Goal: Information Seeking & Learning: Learn about a topic

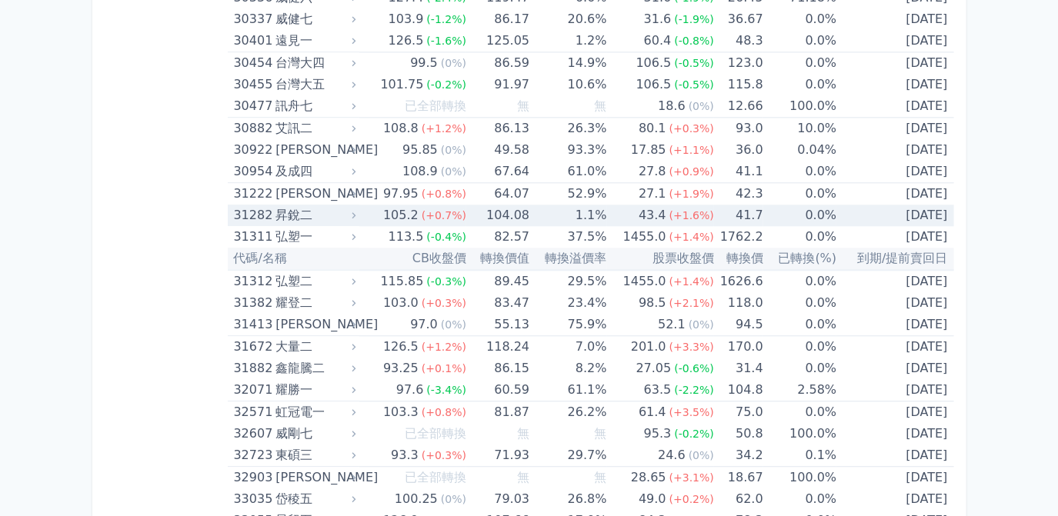
scroll to position [2458, 0]
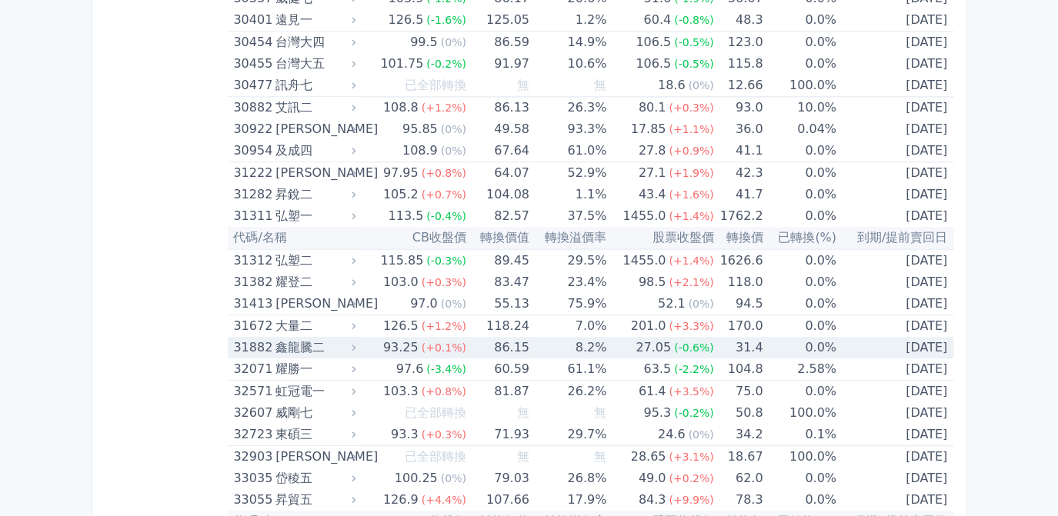
click at [517, 340] on td "86.15" at bounding box center [497, 348] width 63 height 22
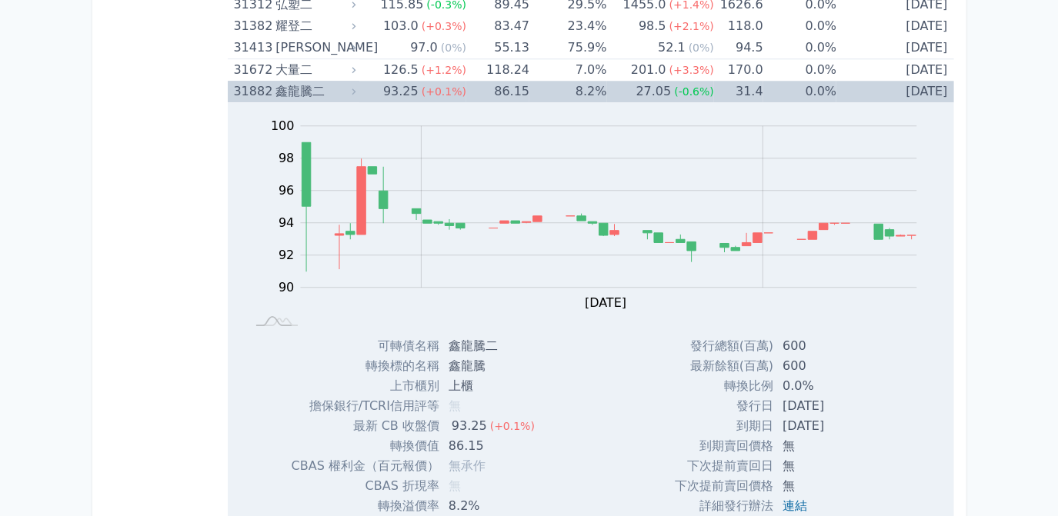
scroll to position [2738, 0]
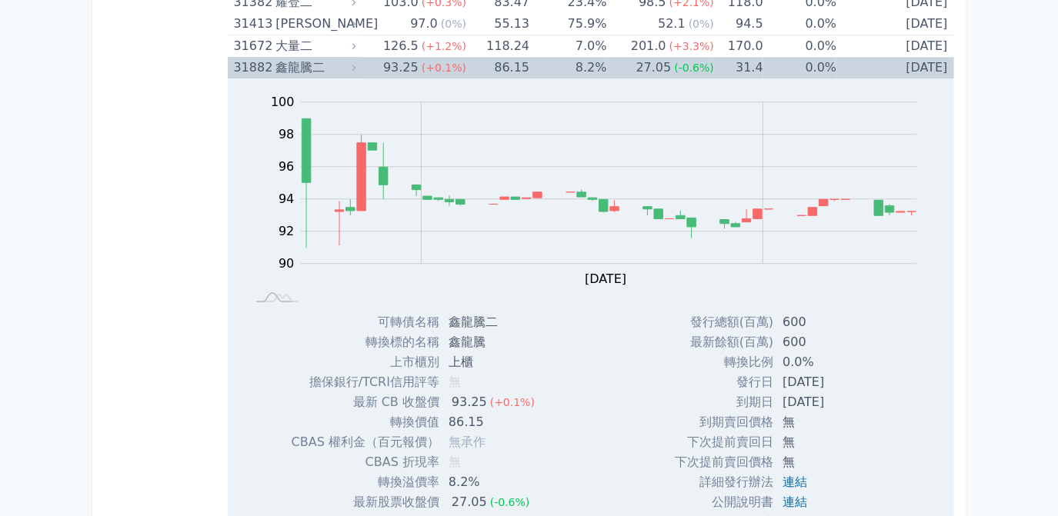
click at [611, 58] on td "27.05 (-0.6%)" at bounding box center [660, 68] width 107 height 22
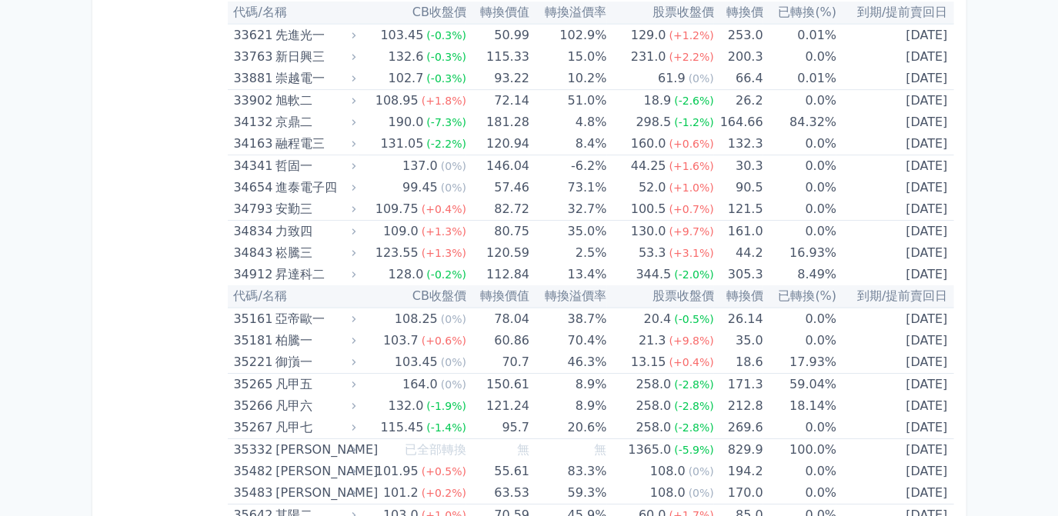
scroll to position [3438, 0]
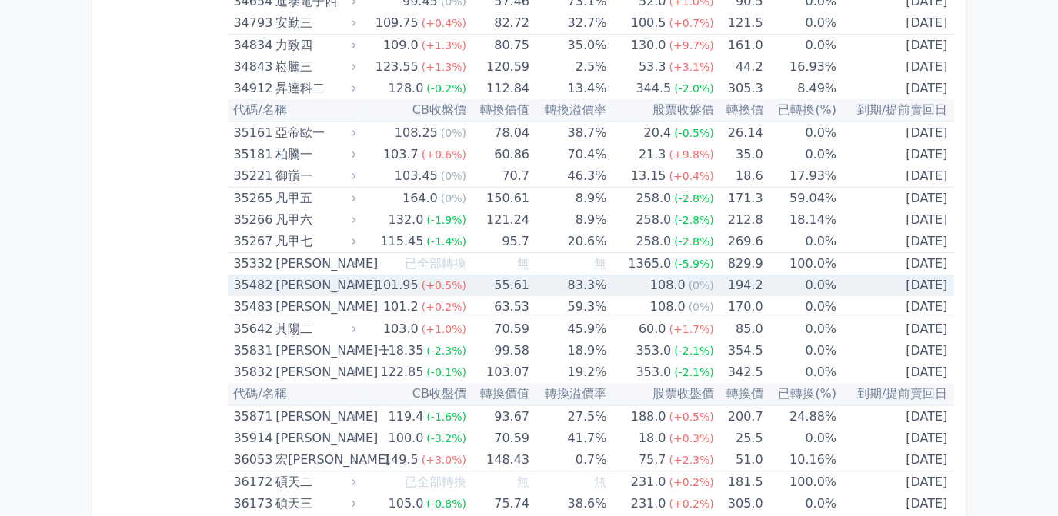
click at [596, 275] on td "83.3%" at bounding box center [567, 286] width 77 height 22
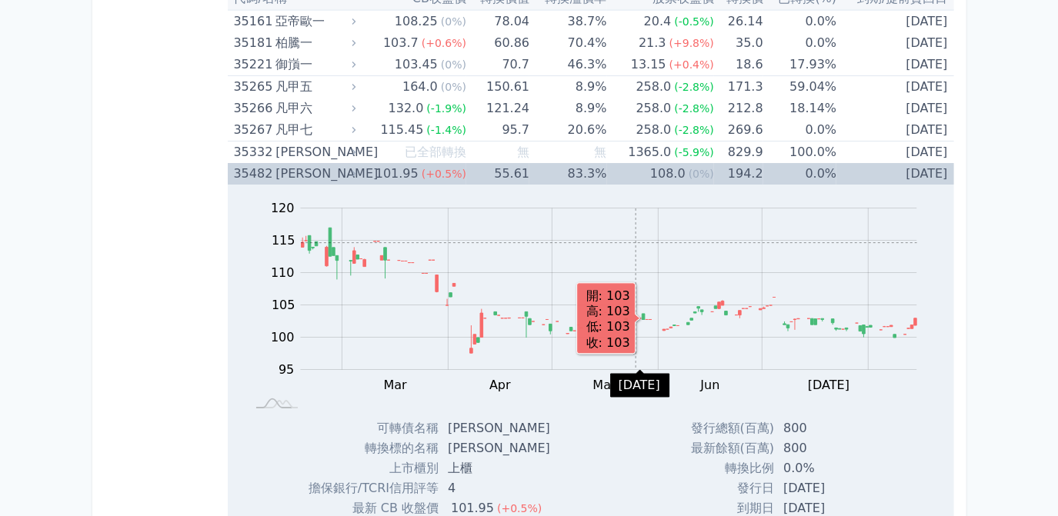
scroll to position [3648, 0]
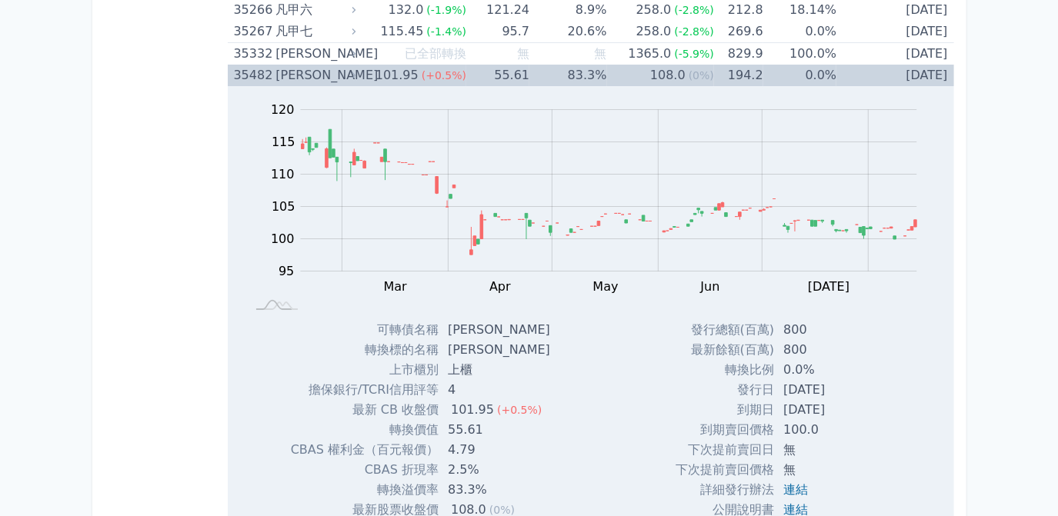
click at [593, 65] on td "83.3%" at bounding box center [567, 76] width 77 height 22
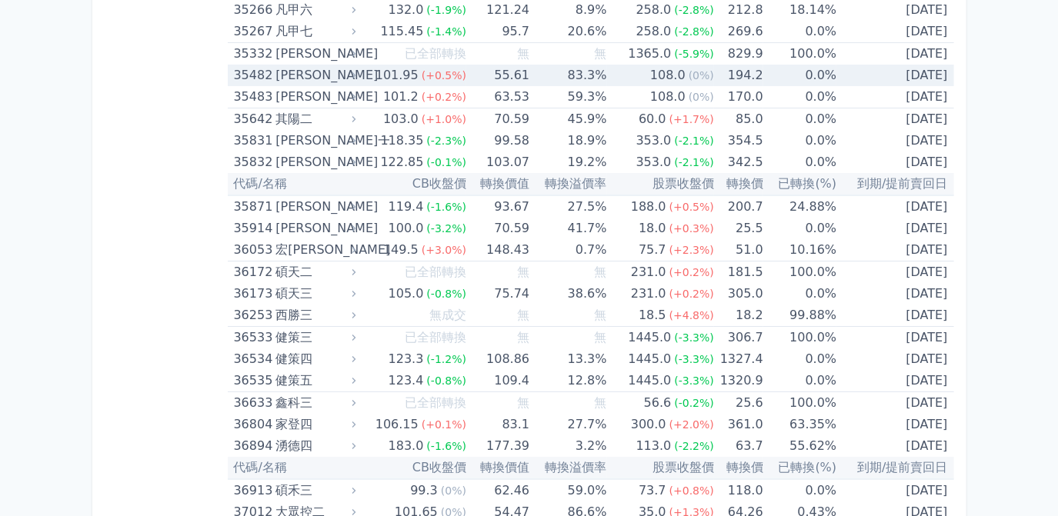
click at [582, 65] on td "83.3%" at bounding box center [567, 76] width 77 height 22
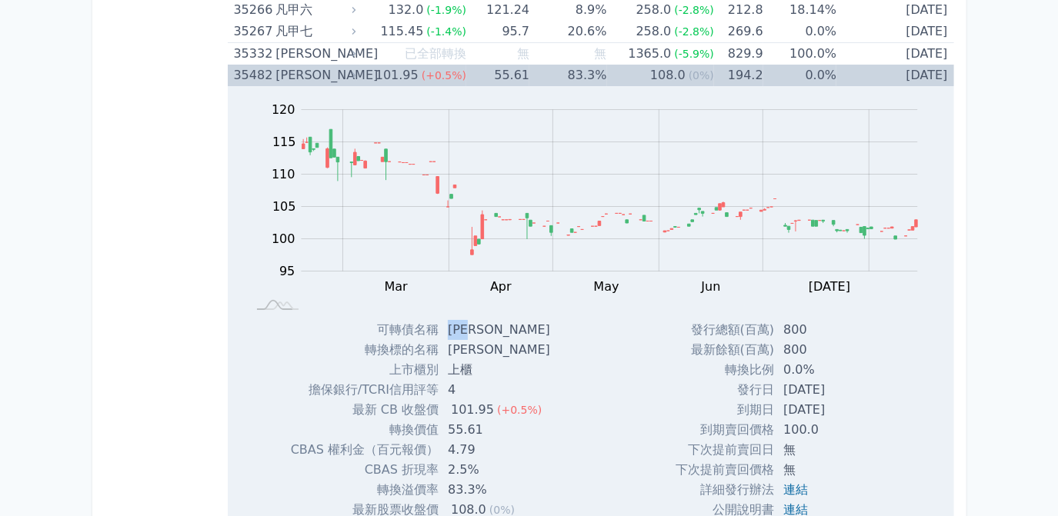
drag, startPoint x: 446, startPoint y: 313, endPoint x: 480, endPoint y: 316, distance: 33.9
click at [480, 320] on td "[PERSON_NAME]" at bounding box center [501, 330] width 124 height 20
drag, startPoint x: 480, startPoint y: 316, endPoint x: 467, endPoint y: 316, distance: 13.1
copy td "[PERSON_NAME]"
click at [606, 65] on td "83.3%" at bounding box center [567, 76] width 77 height 22
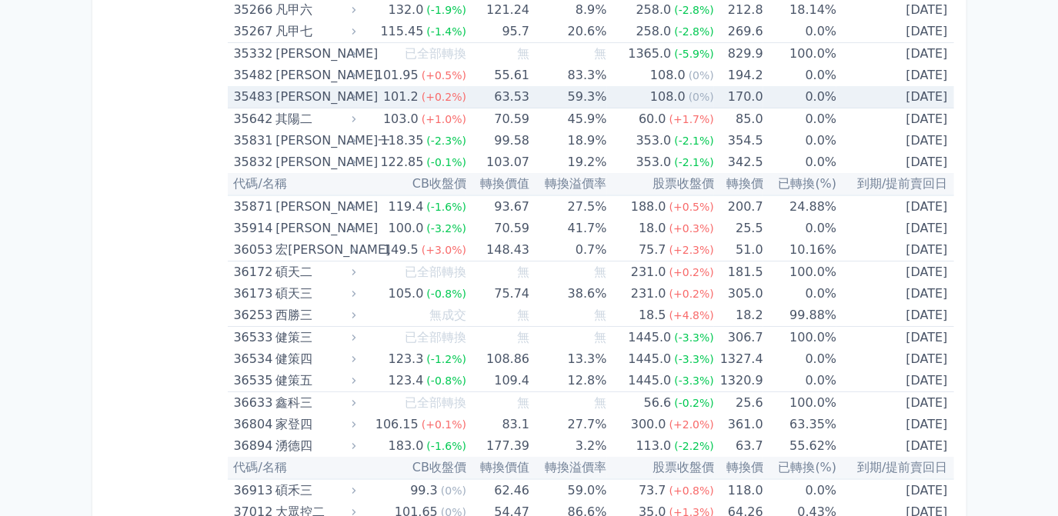
click at [583, 86] on td "59.3%" at bounding box center [567, 97] width 77 height 22
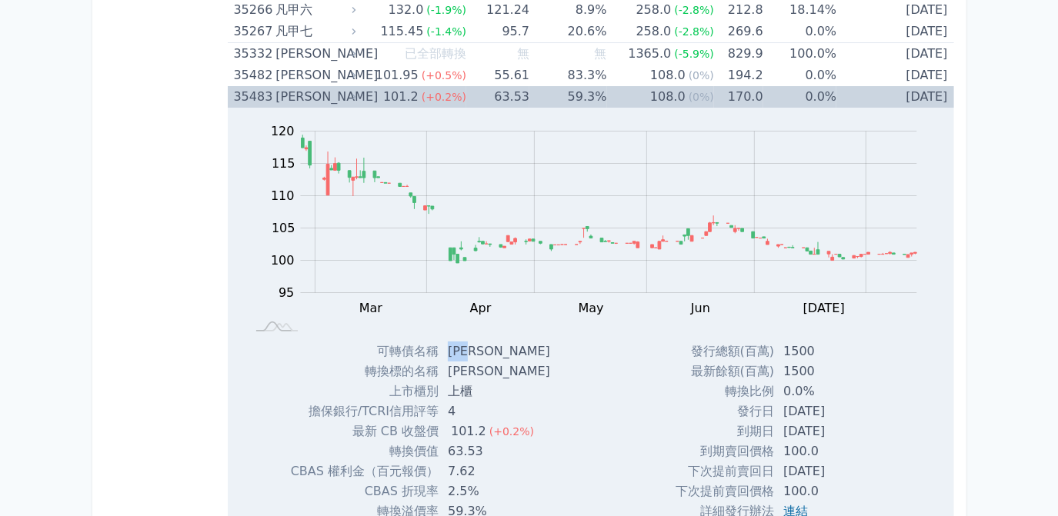
drag, startPoint x: 449, startPoint y: 333, endPoint x: 488, endPoint y: 332, distance: 39.3
click at [488, 342] on td "[PERSON_NAME]" at bounding box center [501, 352] width 124 height 20
drag, startPoint x: 488, startPoint y: 332, endPoint x: 469, endPoint y: 338, distance: 19.2
copy td "[PERSON_NAME]"
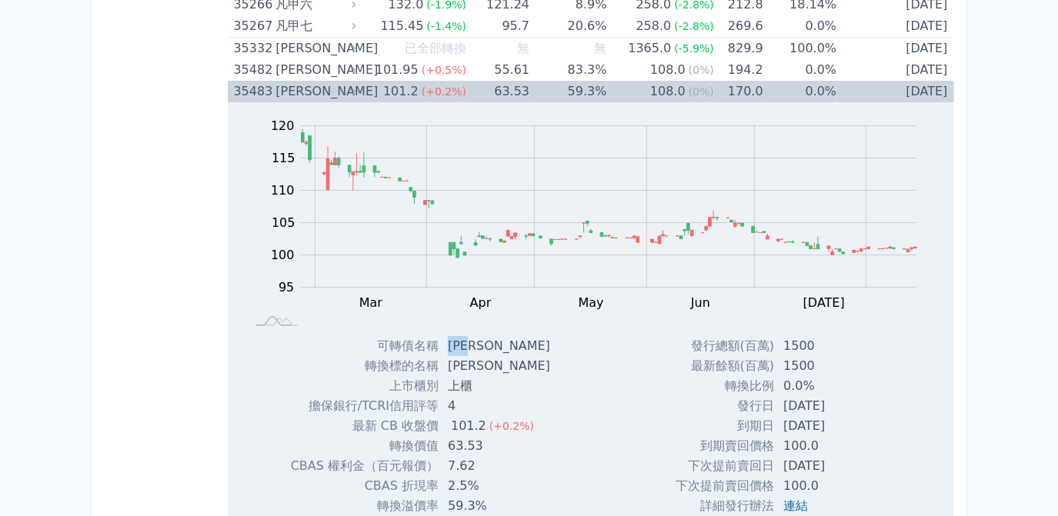
scroll to position [3578, 0]
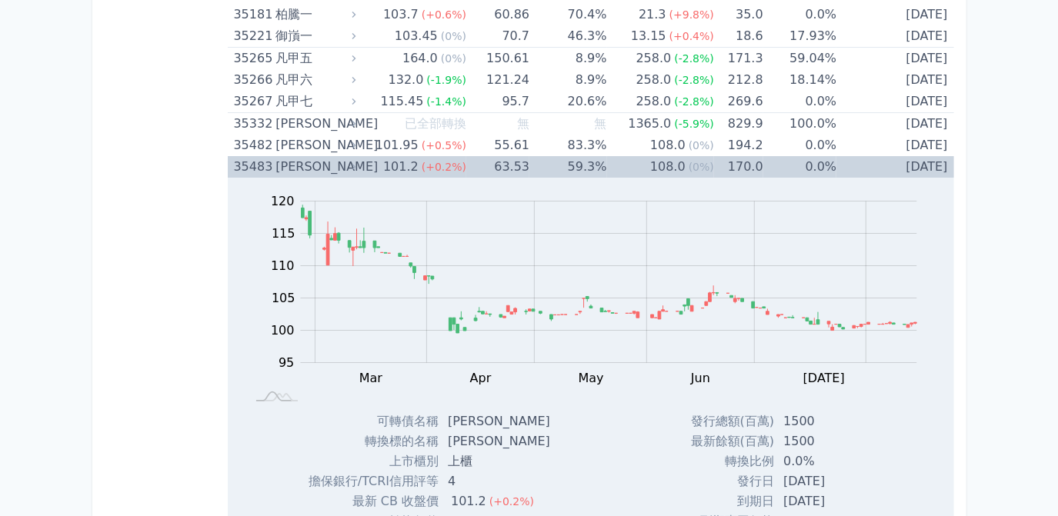
click at [683, 156] on div "108.0" at bounding box center [668, 167] width 42 height 22
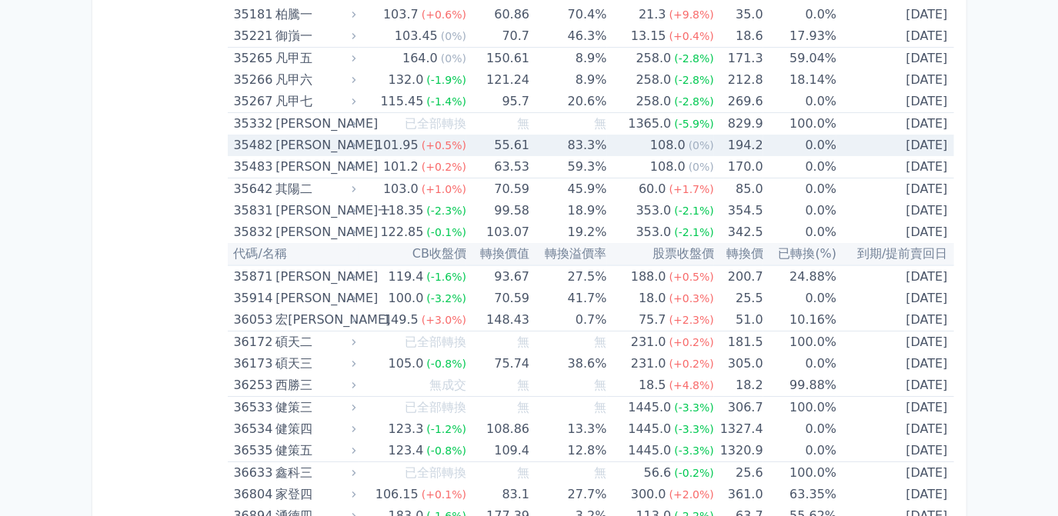
click at [679, 136] on div "108.0" at bounding box center [668, 146] width 42 height 22
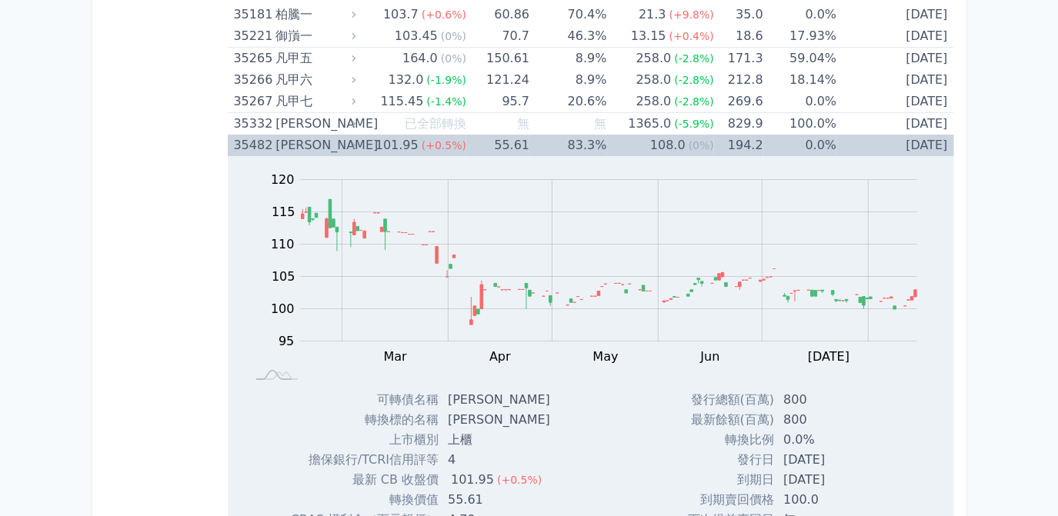
click at [659, 135] on div "108.0" at bounding box center [668, 146] width 42 height 22
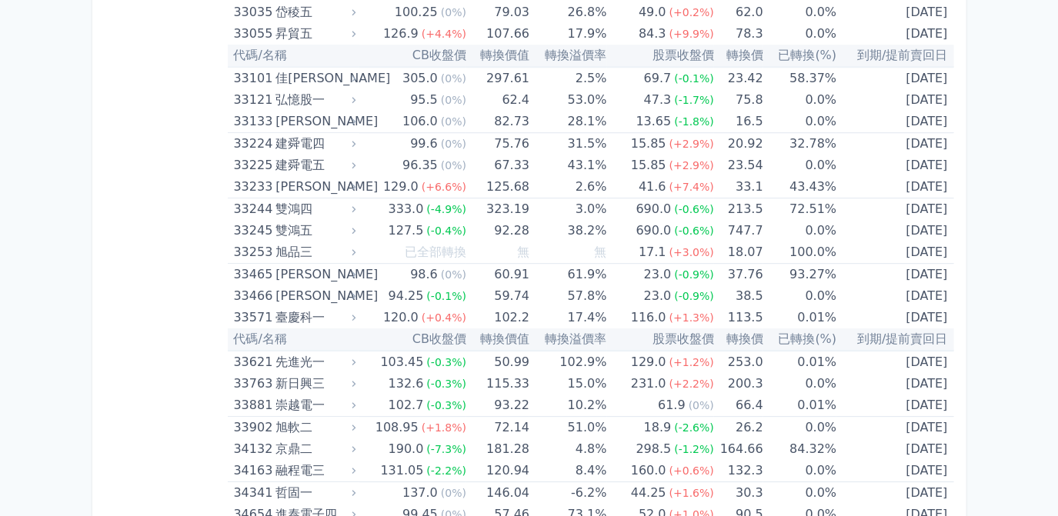
scroll to position [2808, 0]
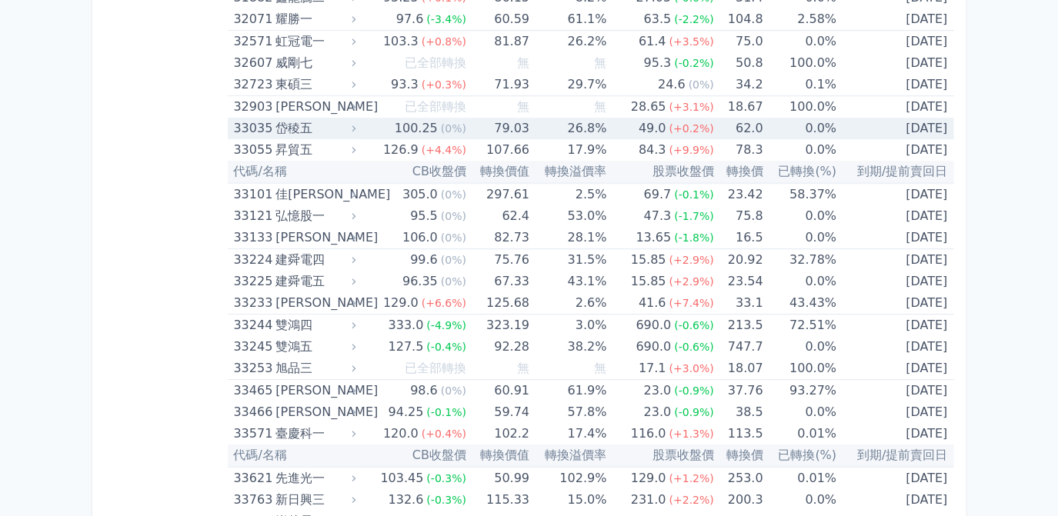
click at [660, 120] on div "49.0" at bounding box center [653, 129] width 34 height 22
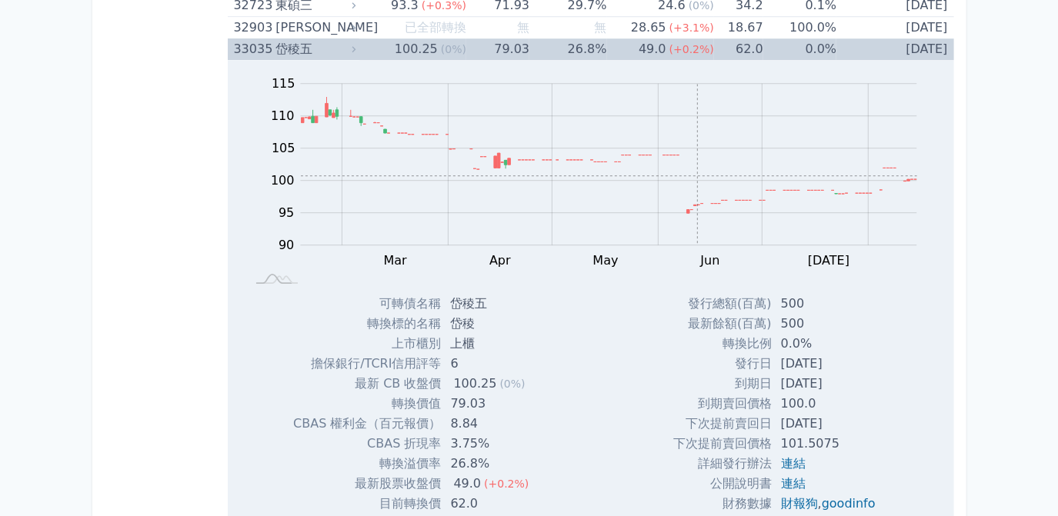
scroll to position [2948, 0]
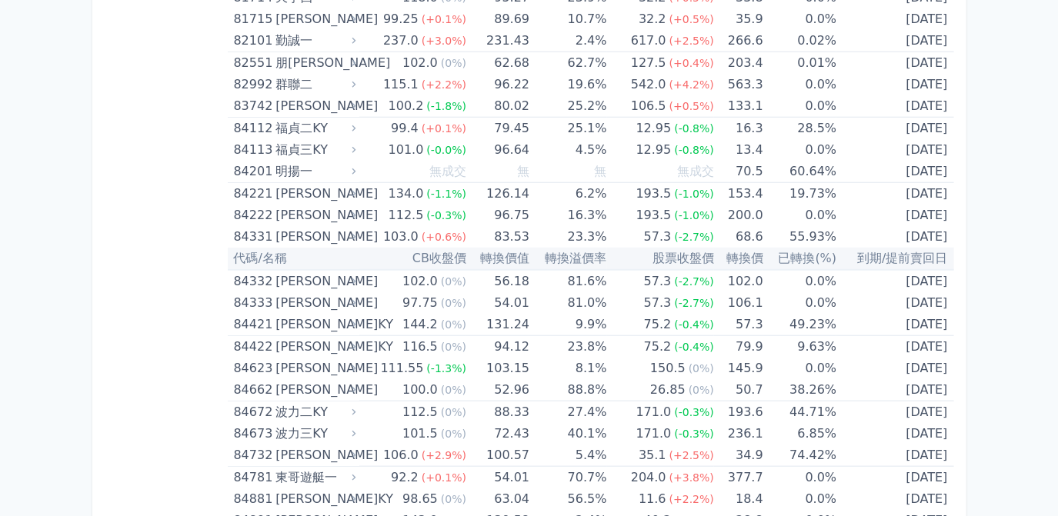
scroll to position [8684, 0]
